Goal: Understand site structure: Understand site structure

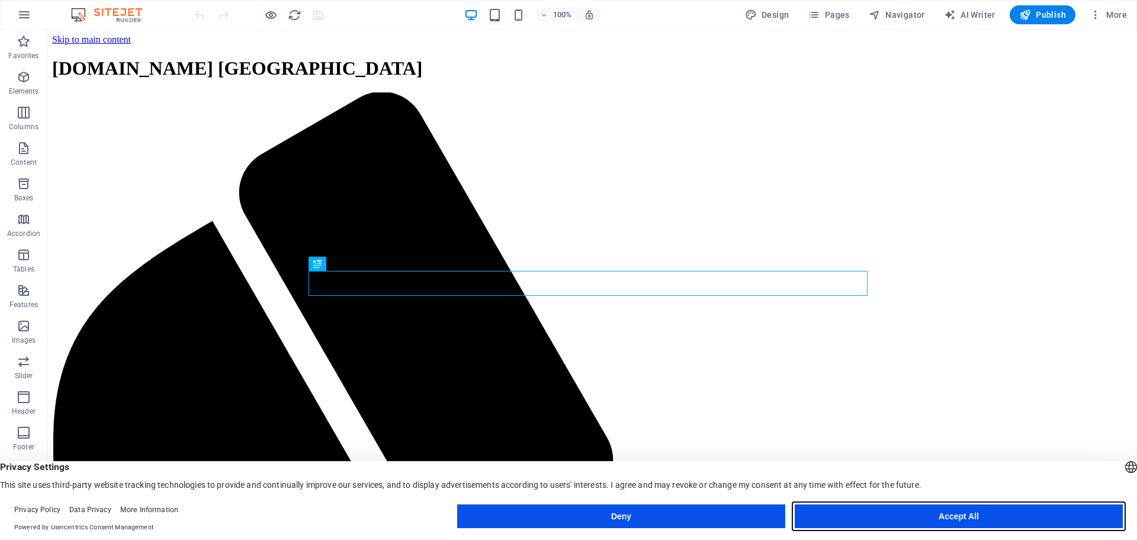
click at [889, 516] on button "Accept All" at bounding box center [959, 516] width 328 height 24
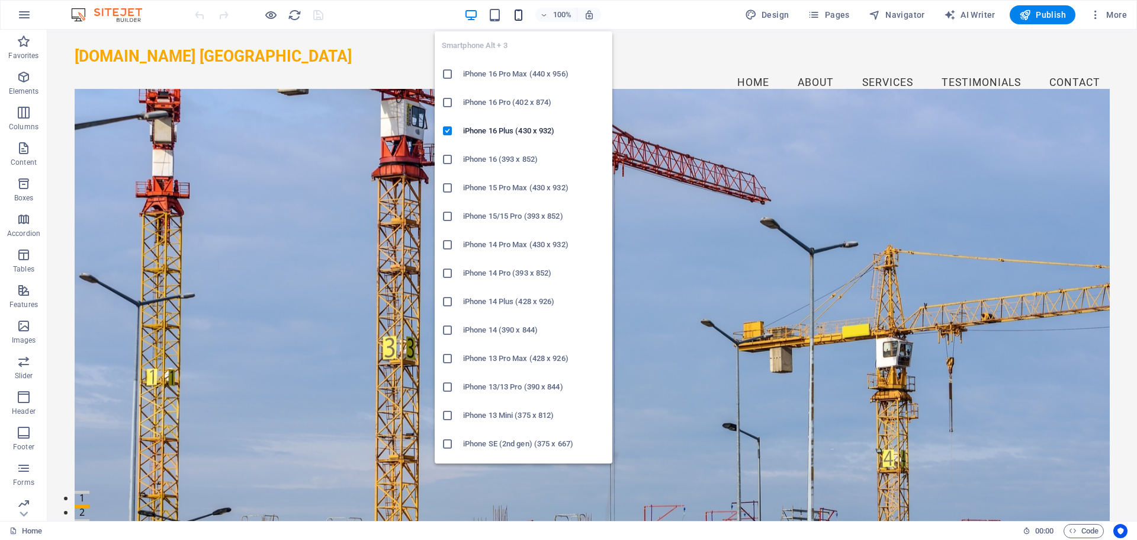
click at [517, 14] on icon "button" at bounding box center [519, 15] width 14 height 14
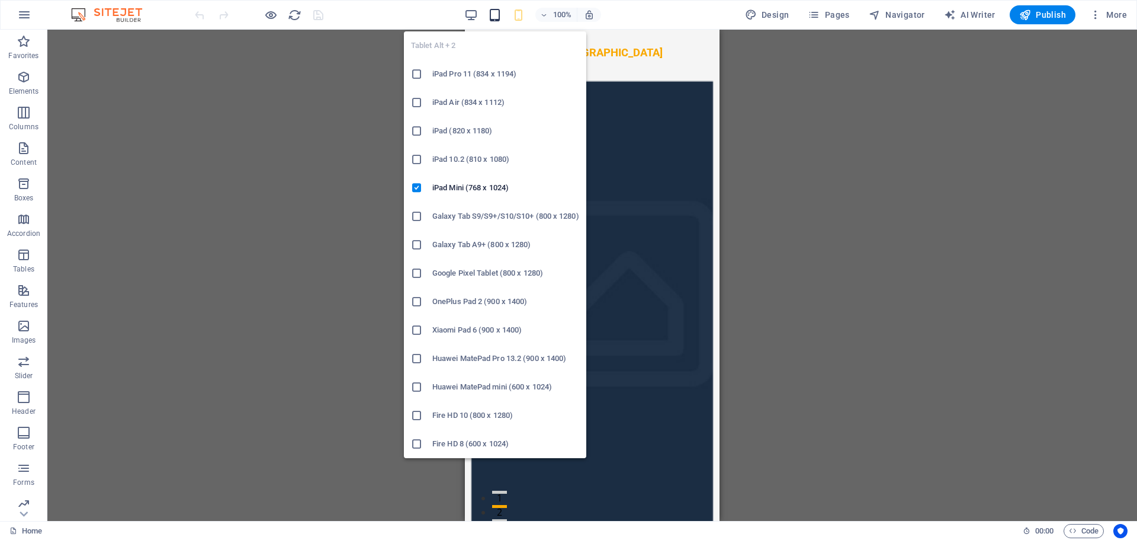
click at [491, 14] on icon "button" at bounding box center [495, 15] width 14 height 14
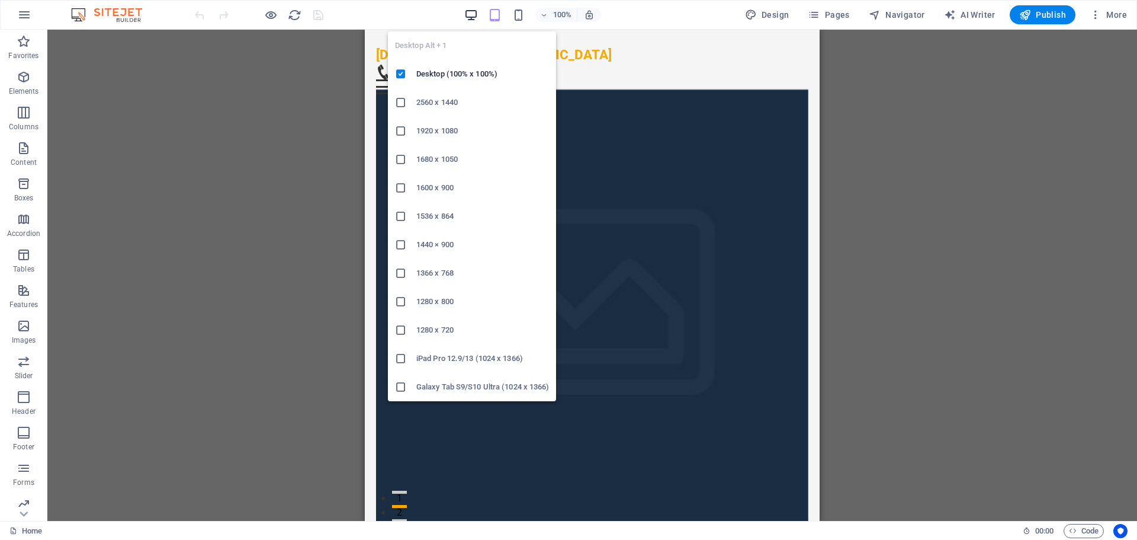
click at [477, 13] on icon "button" at bounding box center [471, 15] width 14 height 14
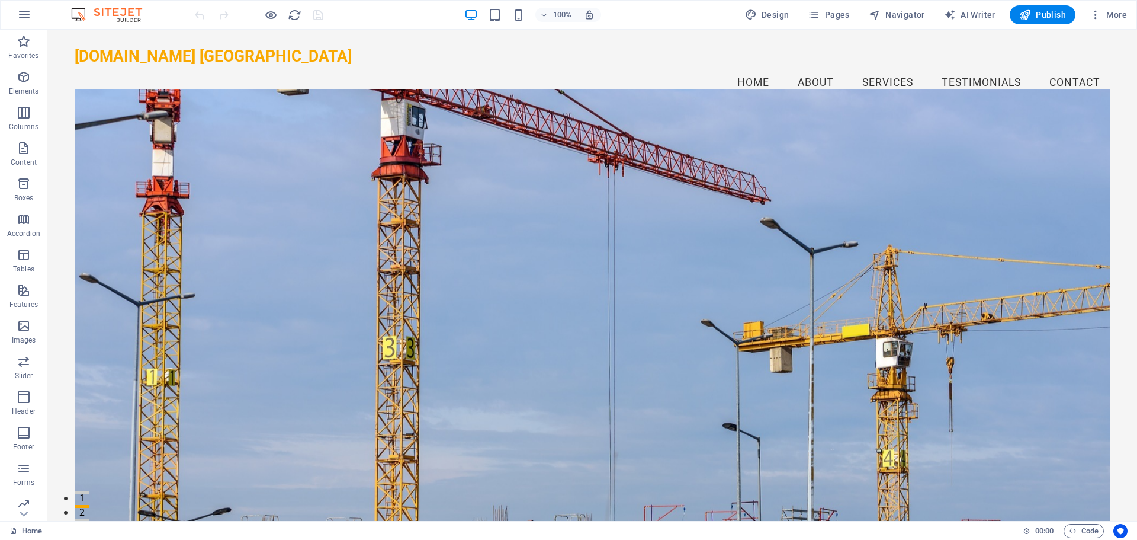
drag, startPoint x: 1137, startPoint y: 438, endPoint x: 1115, endPoint y: 56, distance: 382.1
click at [25, 13] on icon "button" at bounding box center [24, 15] width 14 height 14
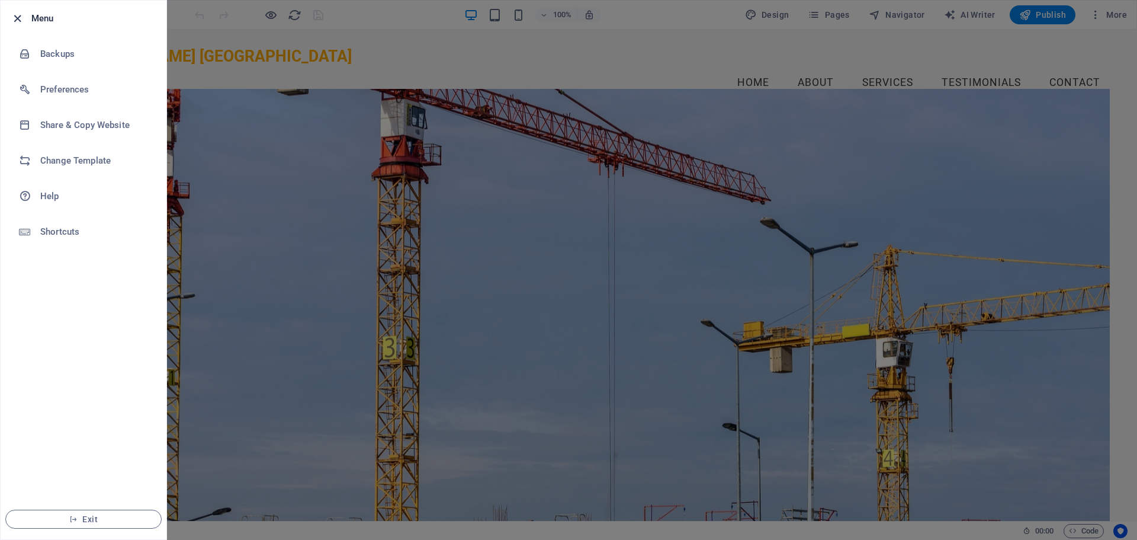
click at [14, 16] on icon "button" at bounding box center [18, 19] width 14 height 14
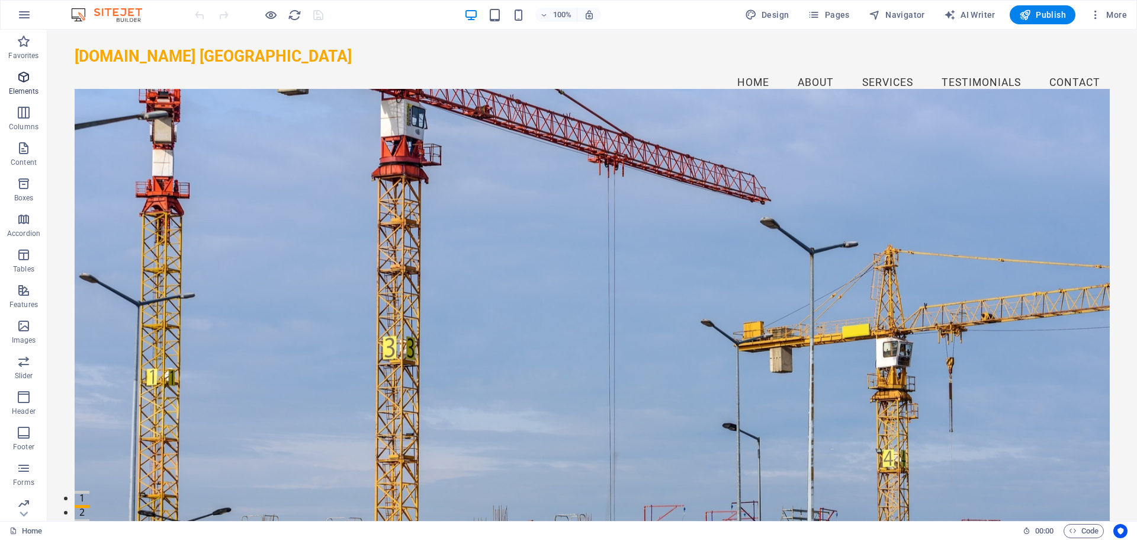
click at [23, 81] on icon "button" at bounding box center [24, 77] width 14 height 14
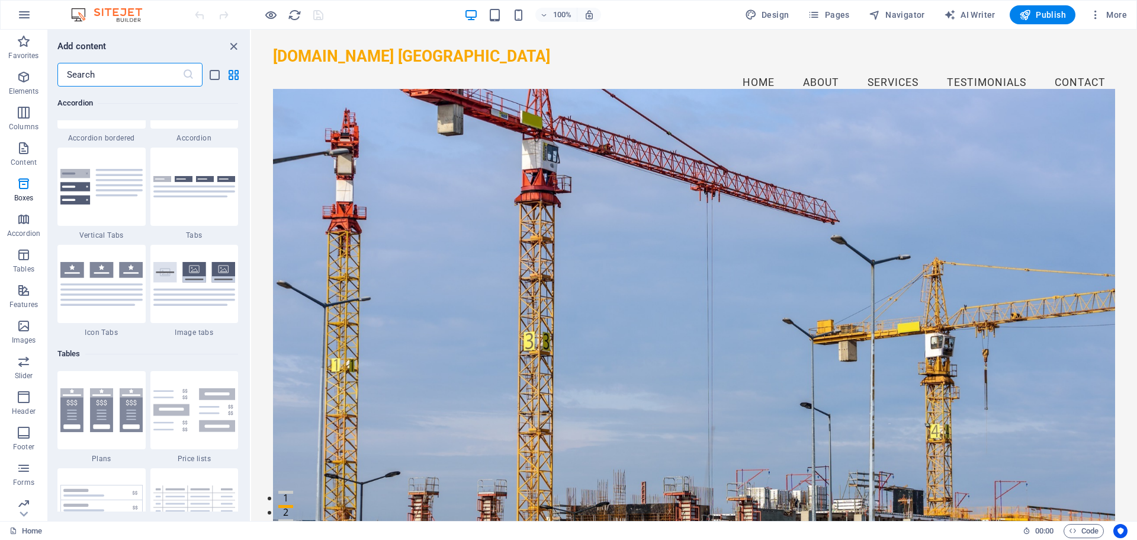
scroll to position [3858, 0]
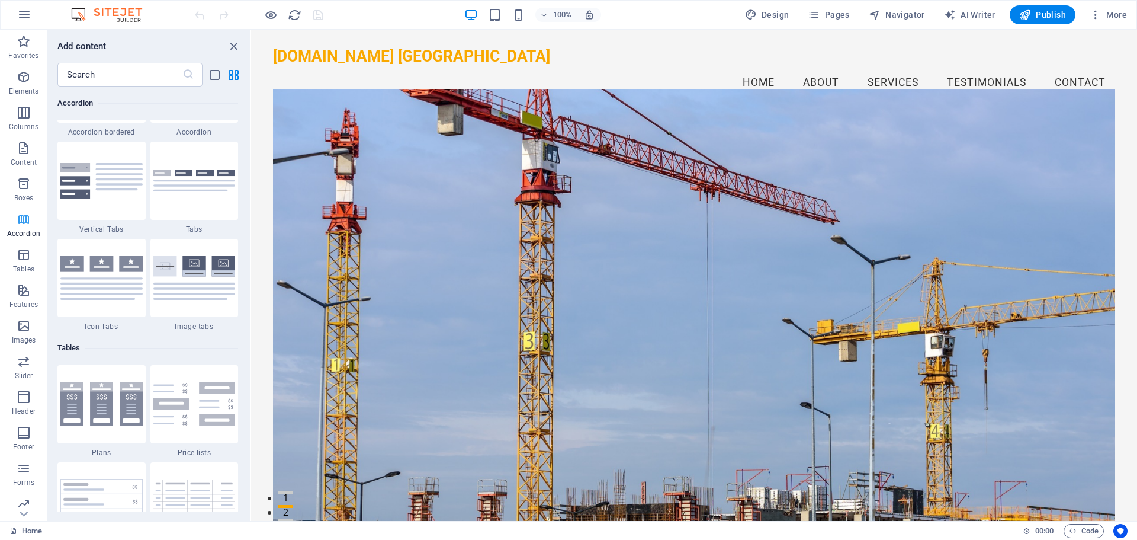
click at [20, 226] on span "Accordion" at bounding box center [23, 226] width 47 height 28
click at [28, 295] on icon "button" at bounding box center [24, 290] width 14 height 14
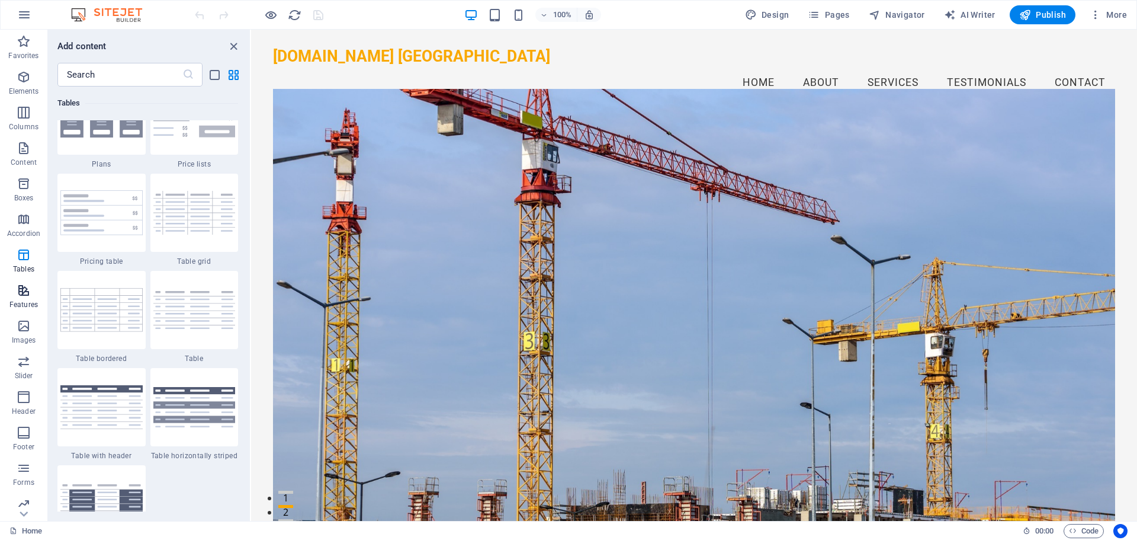
scroll to position [4617, 0]
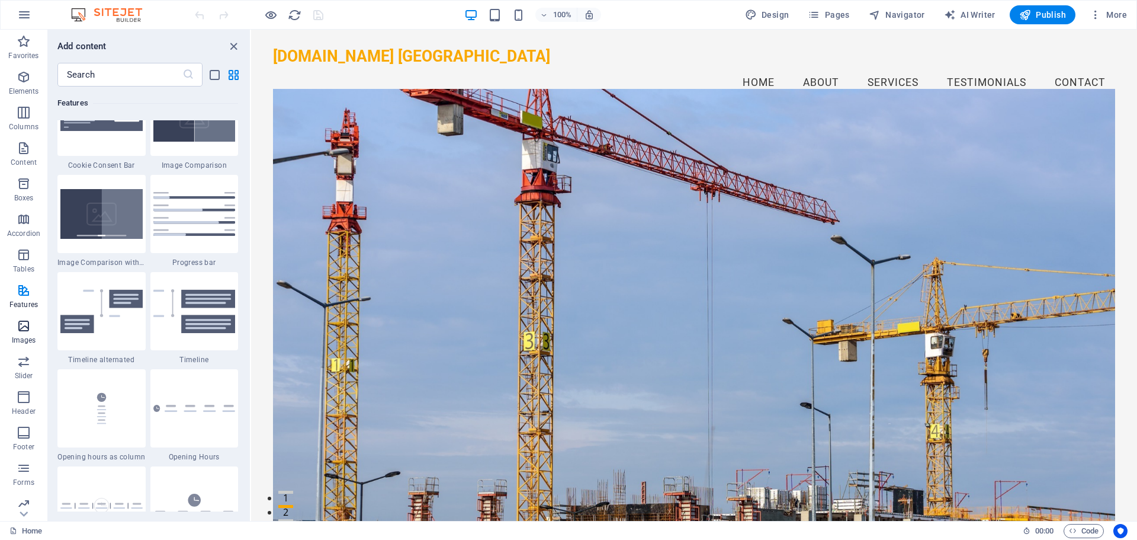
click at [29, 324] on icon "button" at bounding box center [24, 326] width 14 height 14
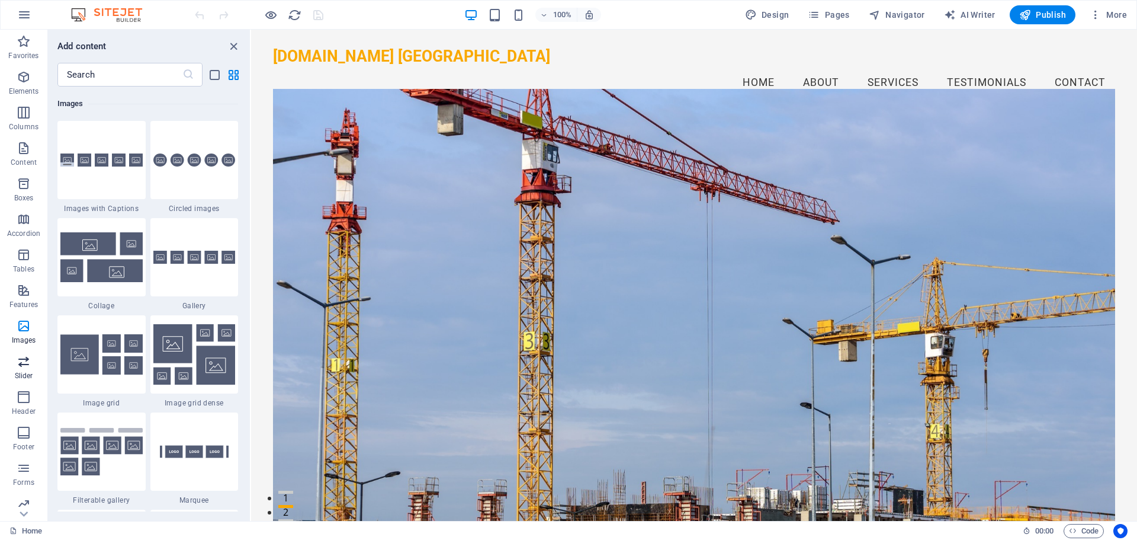
click at [24, 360] on icon "button" at bounding box center [24, 361] width 14 height 14
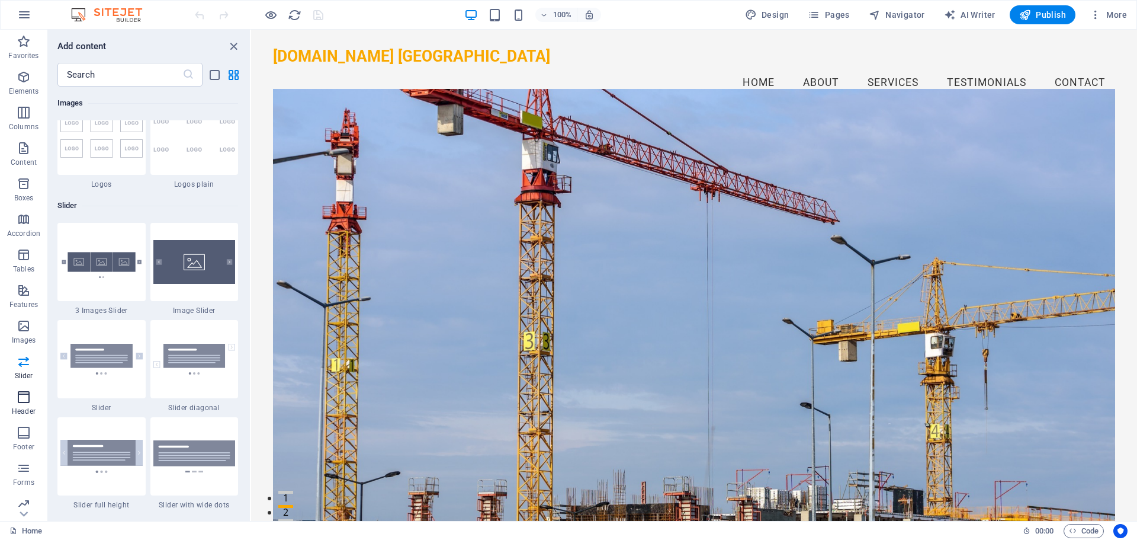
click at [28, 405] on span "Header" at bounding box center [23, 404] width 47 height 28
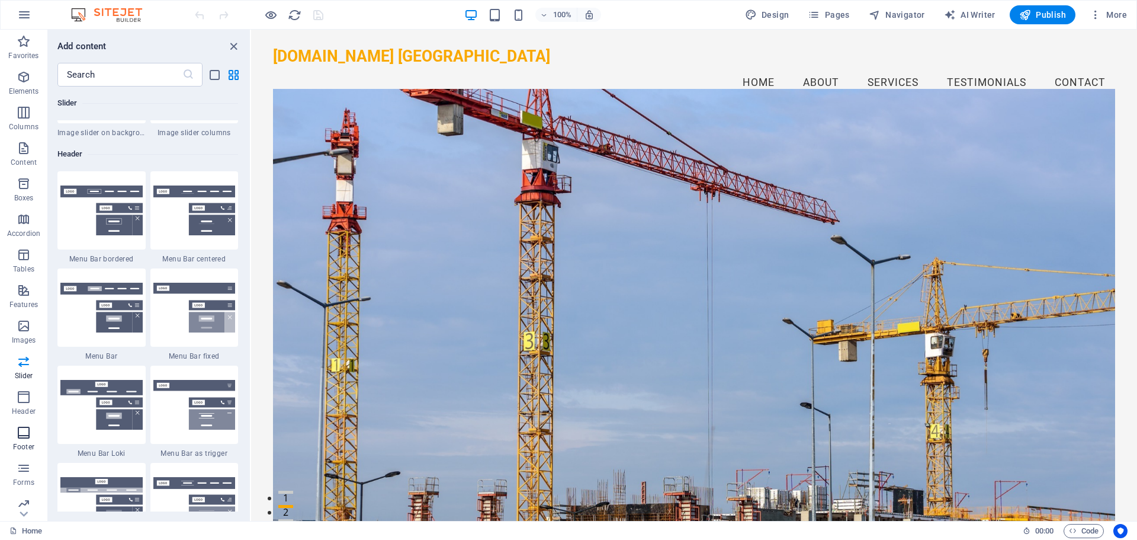
click at [26, 437] on icon "button" at bounding box center [24, 432] width 14 height 14
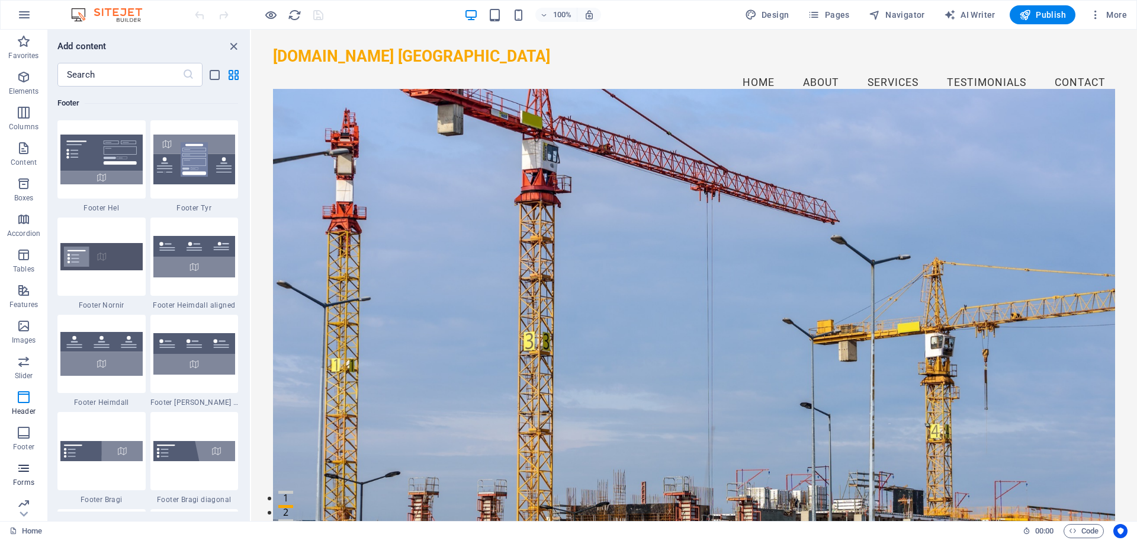
click at [23, 468] on icon "button" at bounding box center [24, 468] width 14 height 14
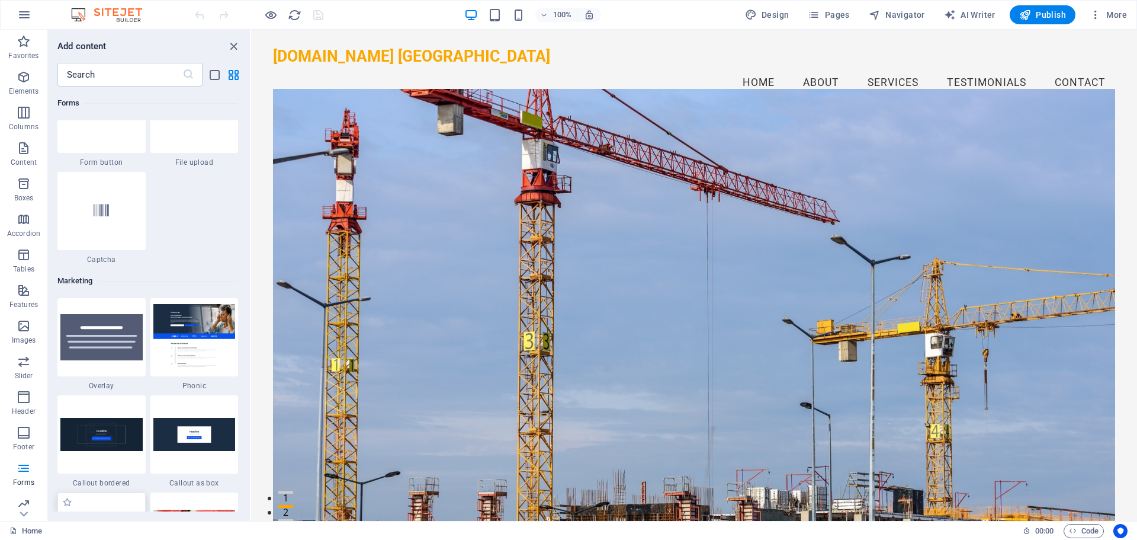
scroll to position [9596, 0]
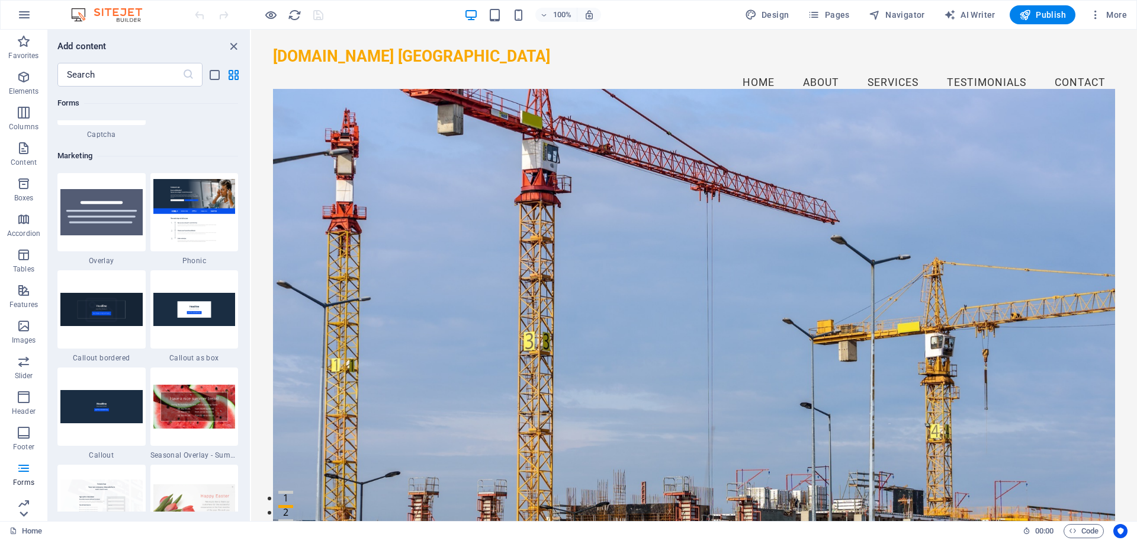
click at [26, 514] on icon at bounding box center [23, 513] width 17 height 17
click at [236, 41] on icon "close panel" at bounding box center [234, 47] width 14 height 14
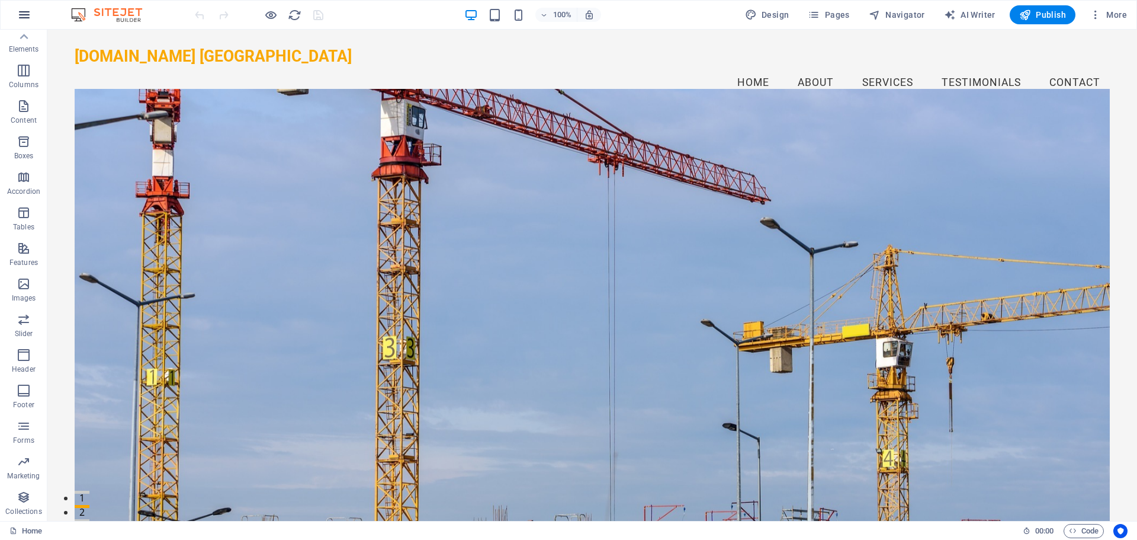
click at [28, 18] on icon "button" at bounding box center [24, 15] width 14 height 14
